Goal: Task Accomplishment & Management: Manage account settings

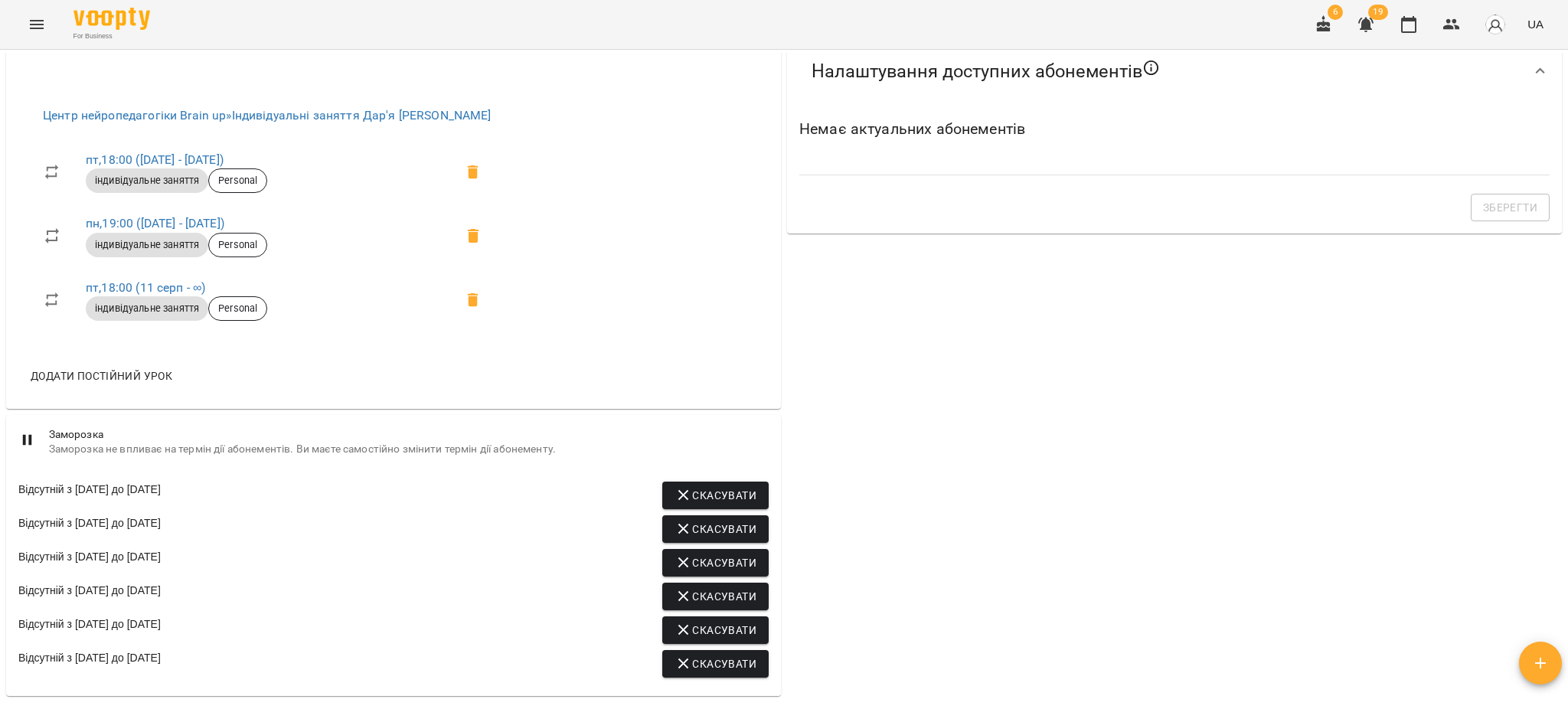
scroll to position [1020, 0]
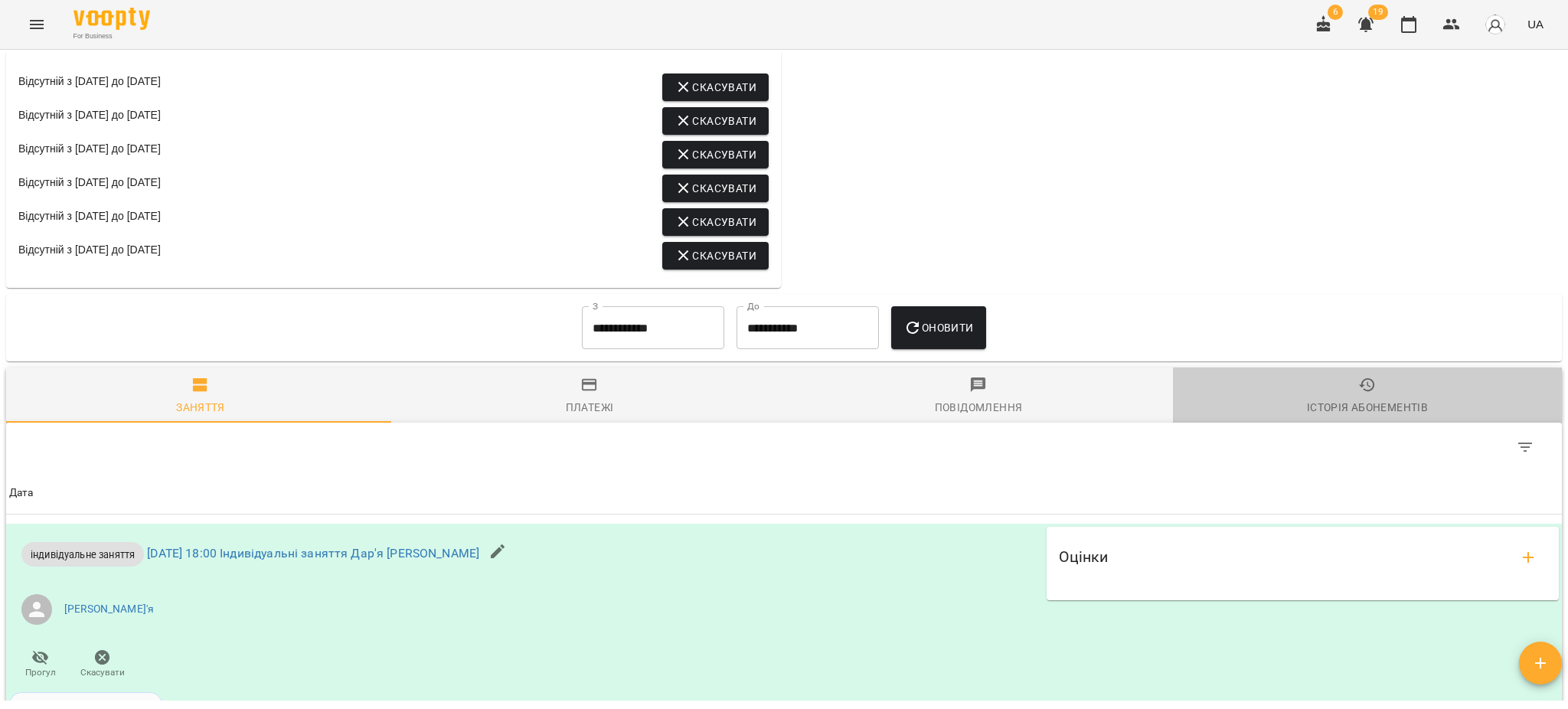
click at [1364, 396] on span "Історія абонементів" at bounding box center [1367, 396] width 370 height 41
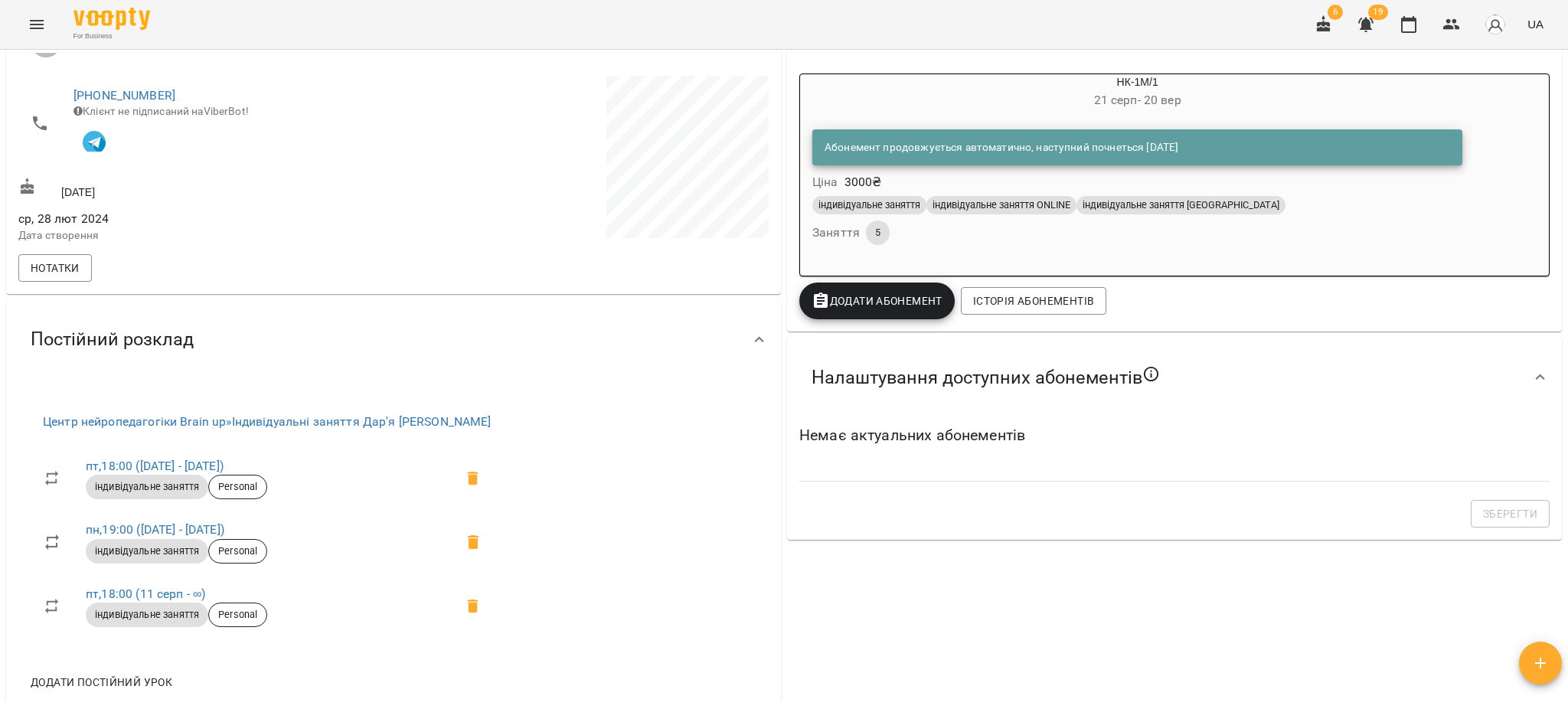
scroll to position [0, 0]
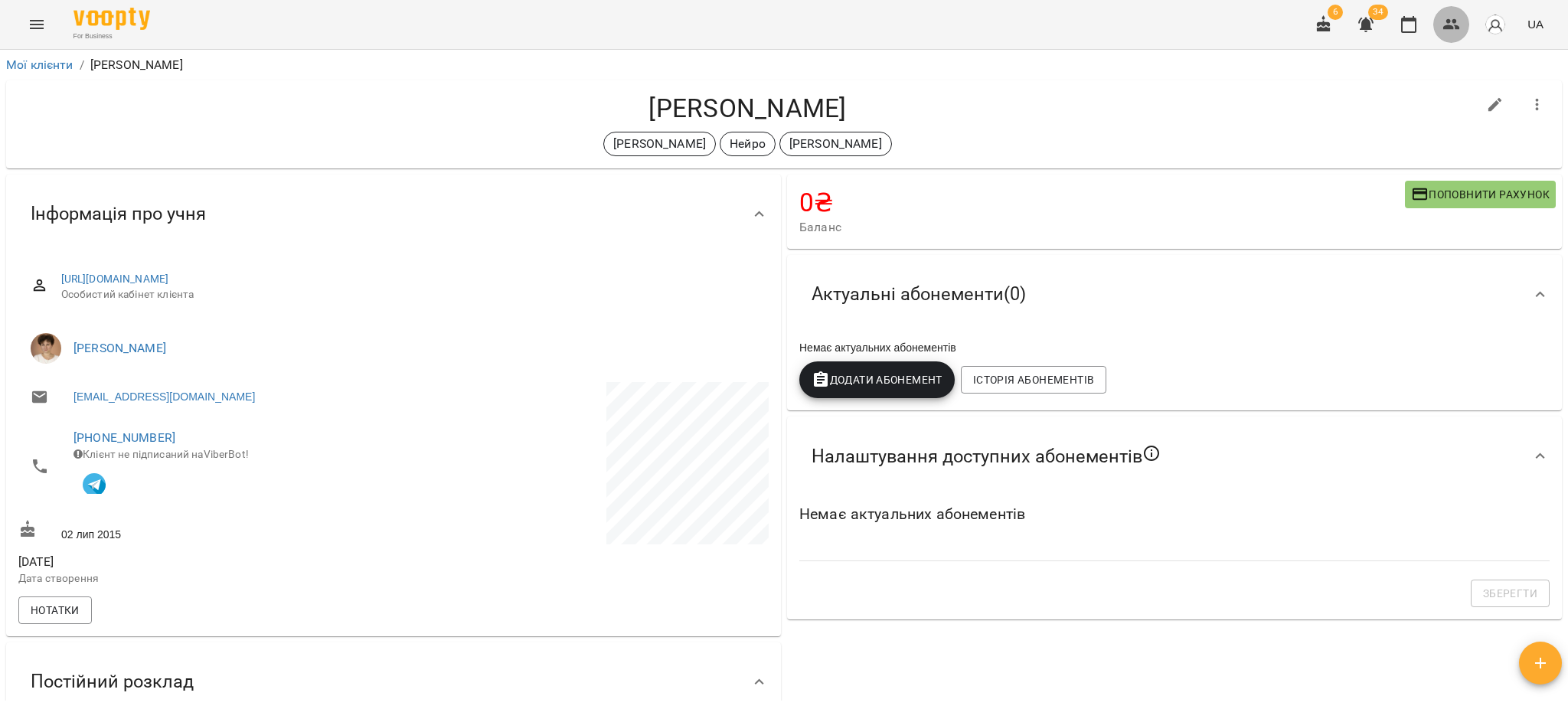
click at [1456, 24] on icon "button" at bounding box center [1451, 25] width 18 height 18
